Goal: Transaction & Acquisition: Purchase product/service

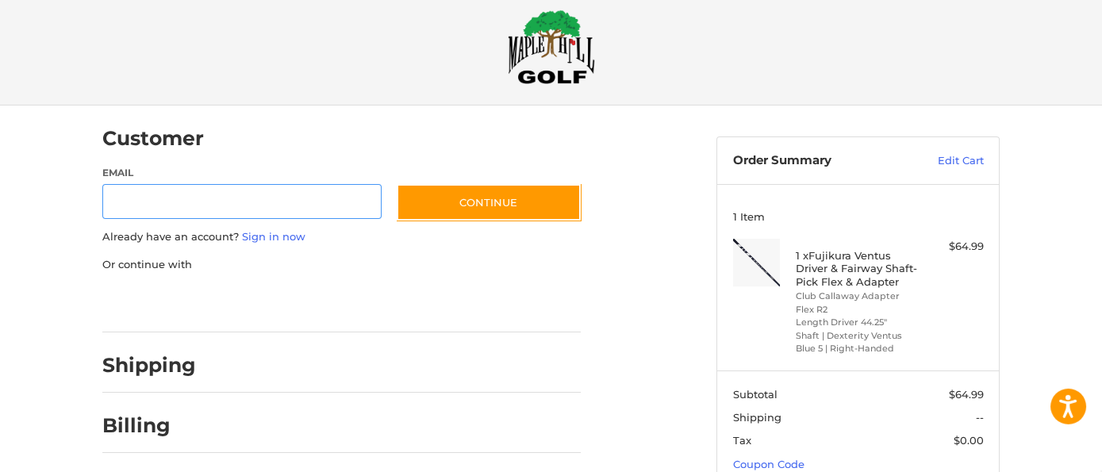
scroll to position [33, 0]
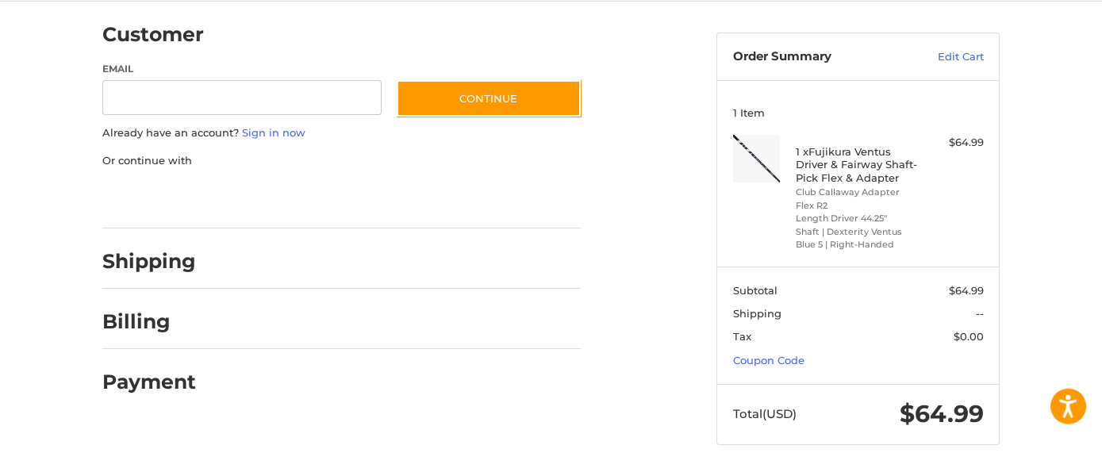
scroll to position [127, 0]
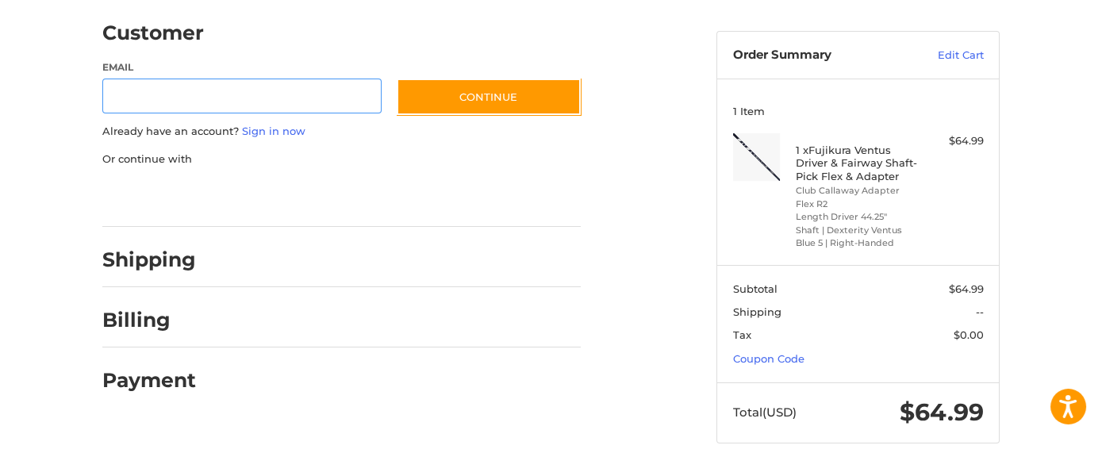
click at [114, 97] on input "Email" at bounding box center [241, 97] width 279 height 36
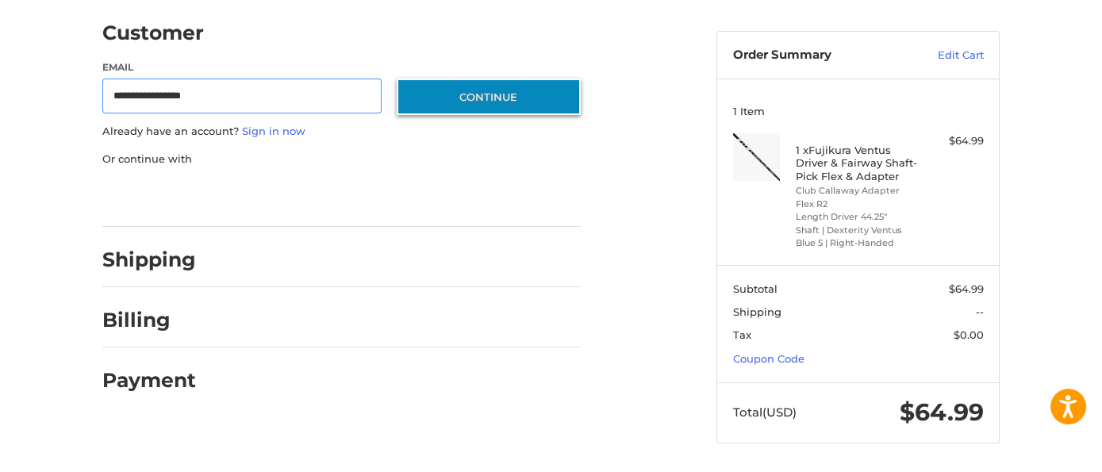
type input "**********"
click at [429, 104] on button "Continue" at bounding box center [489, 97] width 184 height 37
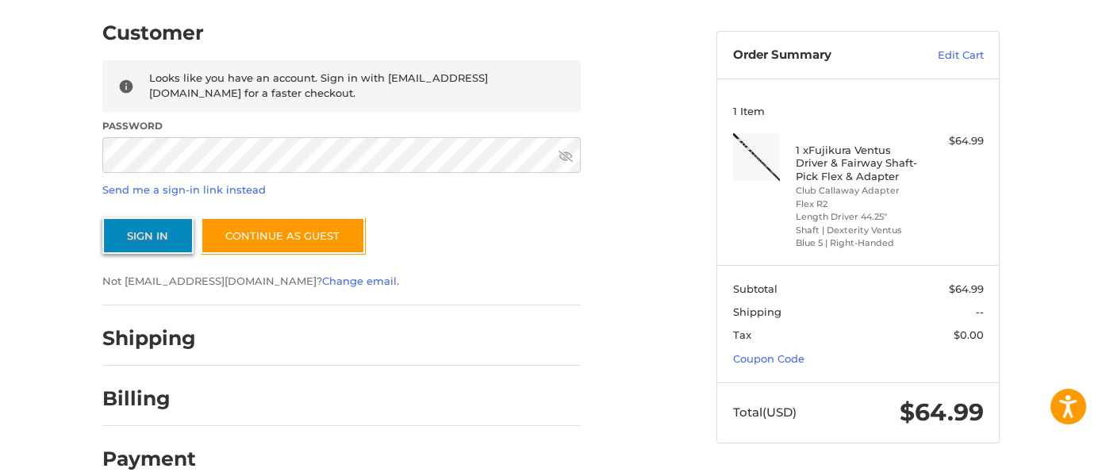
click at [119, 228] on button "Sign In" at bounding box center [147, 235] width 91 height 37
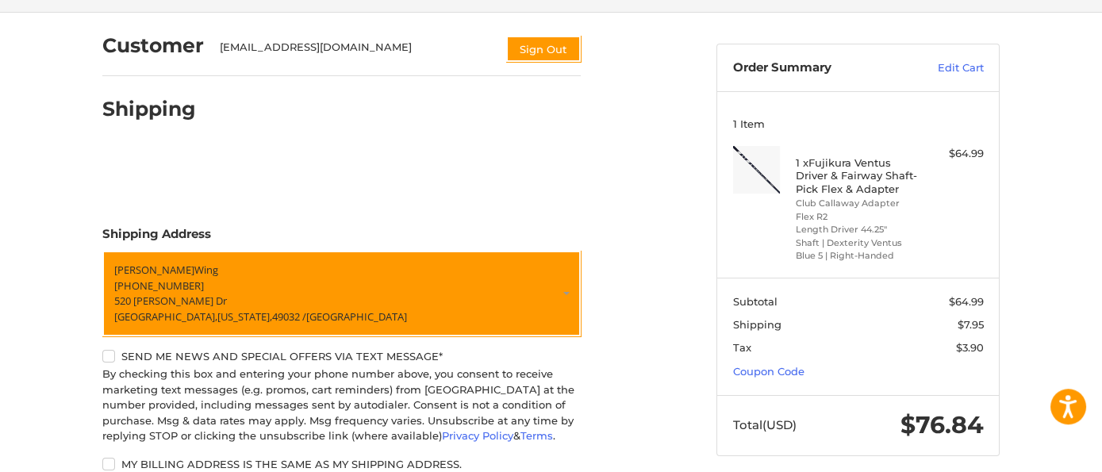
scroll to position [0, 0]
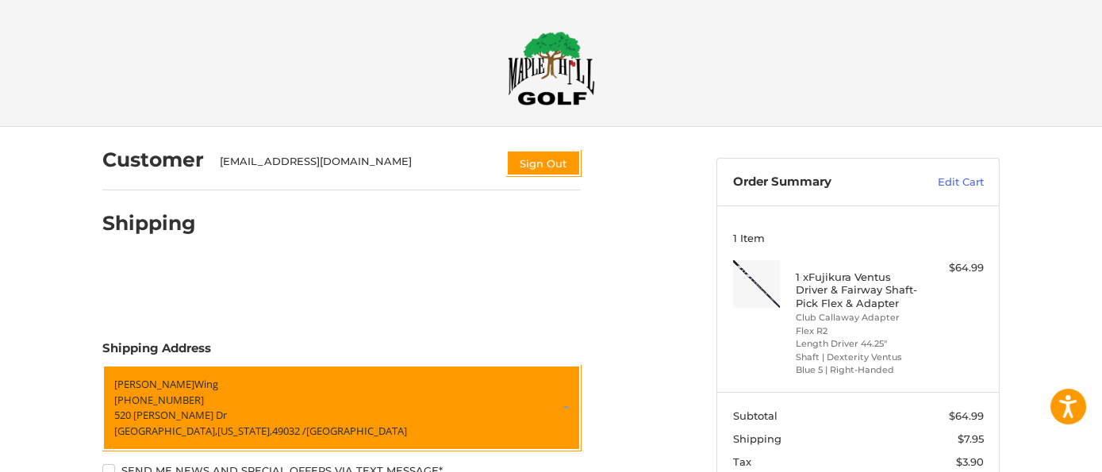
click at [548, 71] on img at bounding box center [551, 68] width 87 height 75
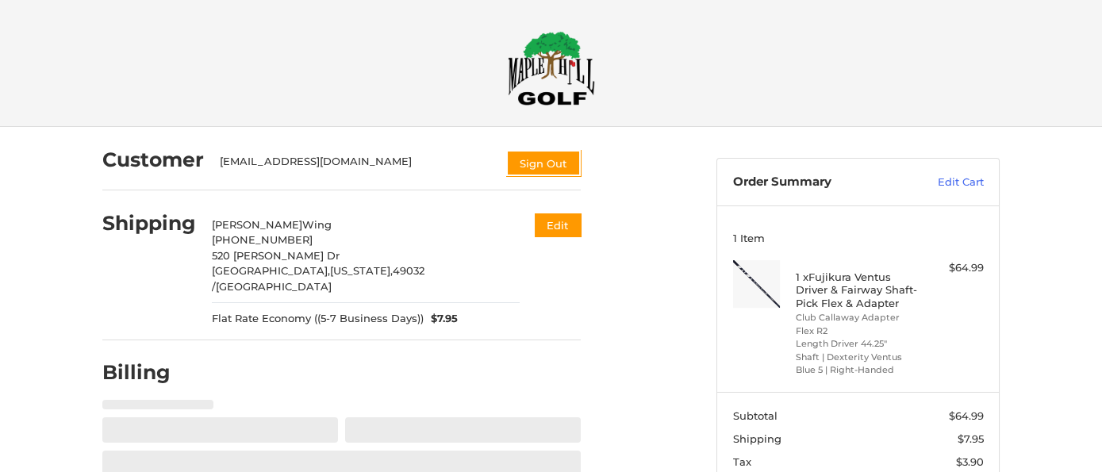
select select "**"
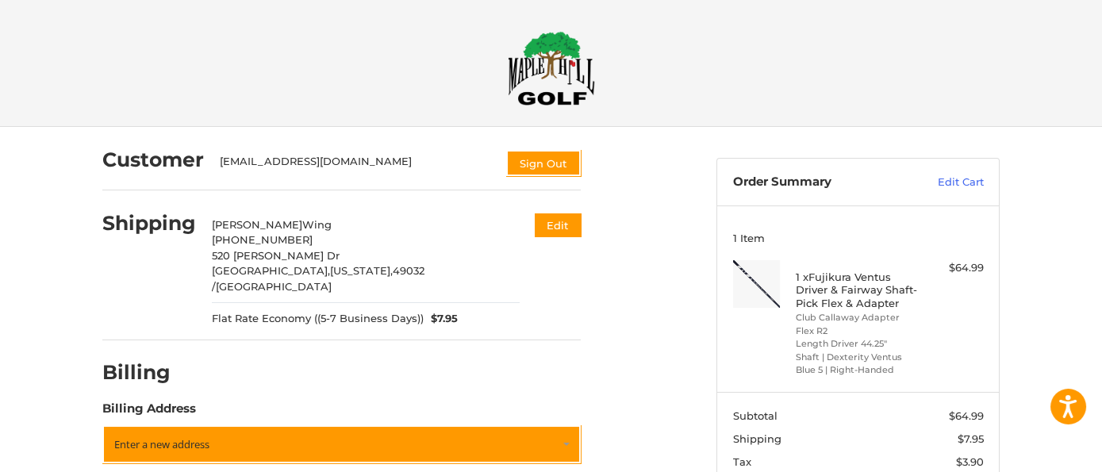
scroll to position [127, 0]
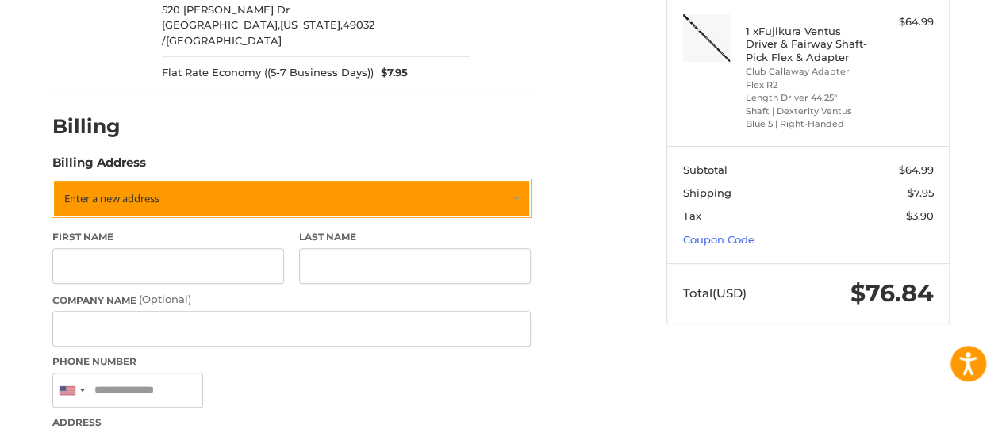
scroll to position [247, 0]
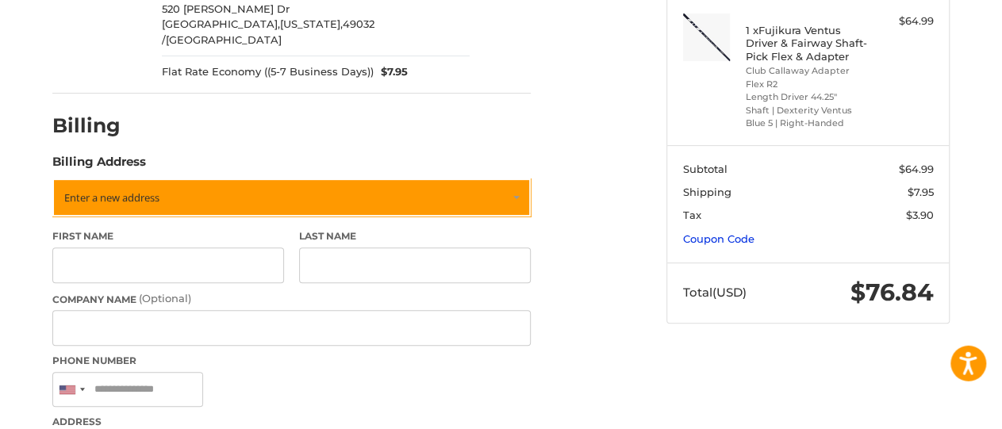
click at [709, 238] on link "Coupon Code" at bounding box center [718, 239] width 71 height 13
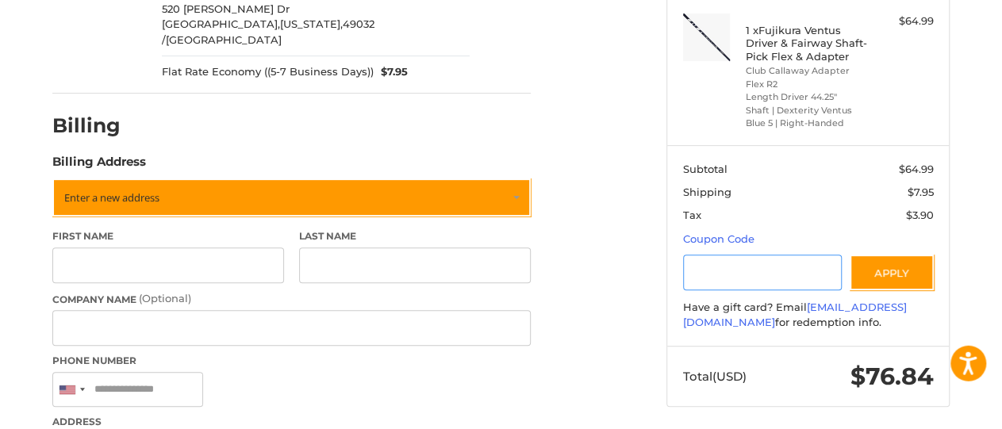
click at [704, 279] on input "Gift Certificate or Coupon Code" at bounding box center [763, 273] width 160 height 36
type input "******"
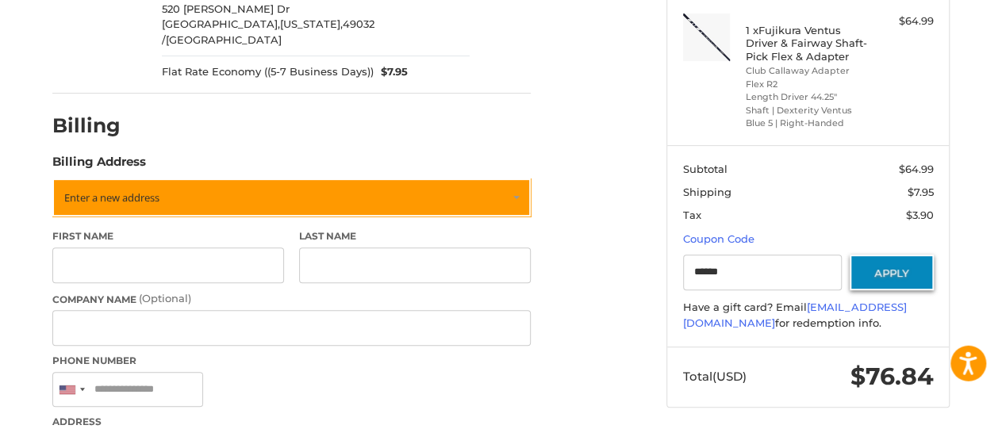
click at [868, 276] on button "Apply" at bounding box center [892, 273] width 84 height 36
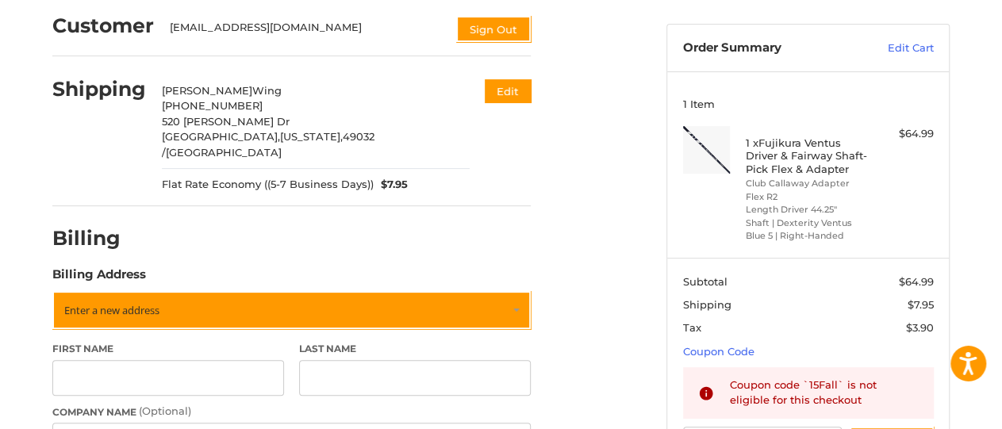
scroll to position [20, 0]
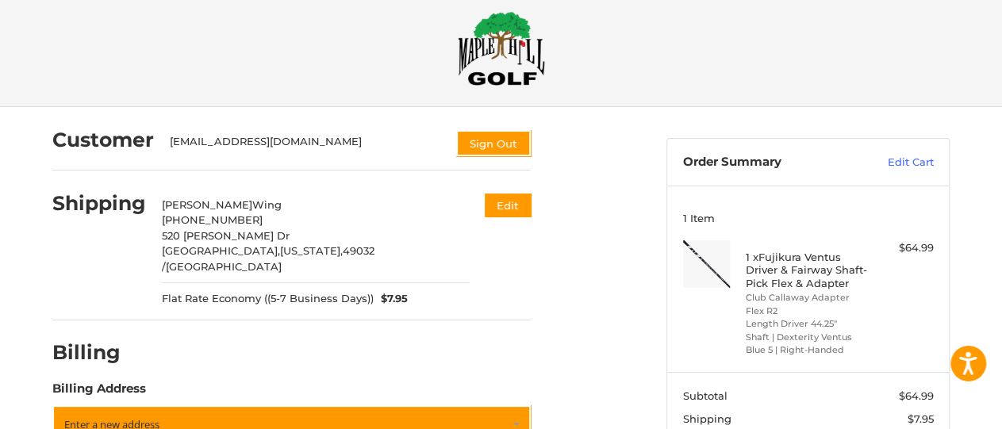
click at [499, 63] on img at bounding box center [501, 48] width 87 height 75
